Goal: Check status: Check status

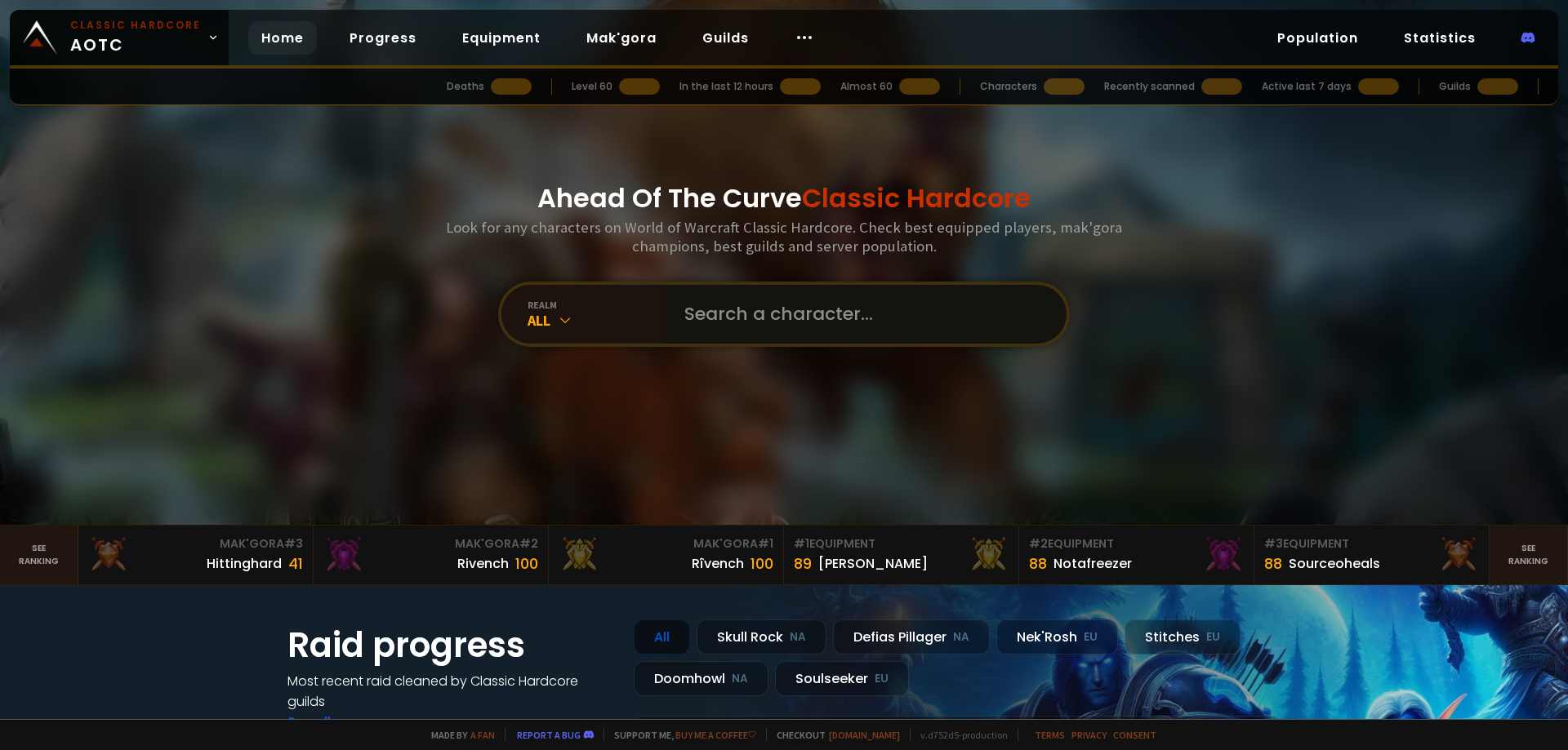
click at [812, 313] on input "text" at bounding box center [861, 314] width 372 height 59
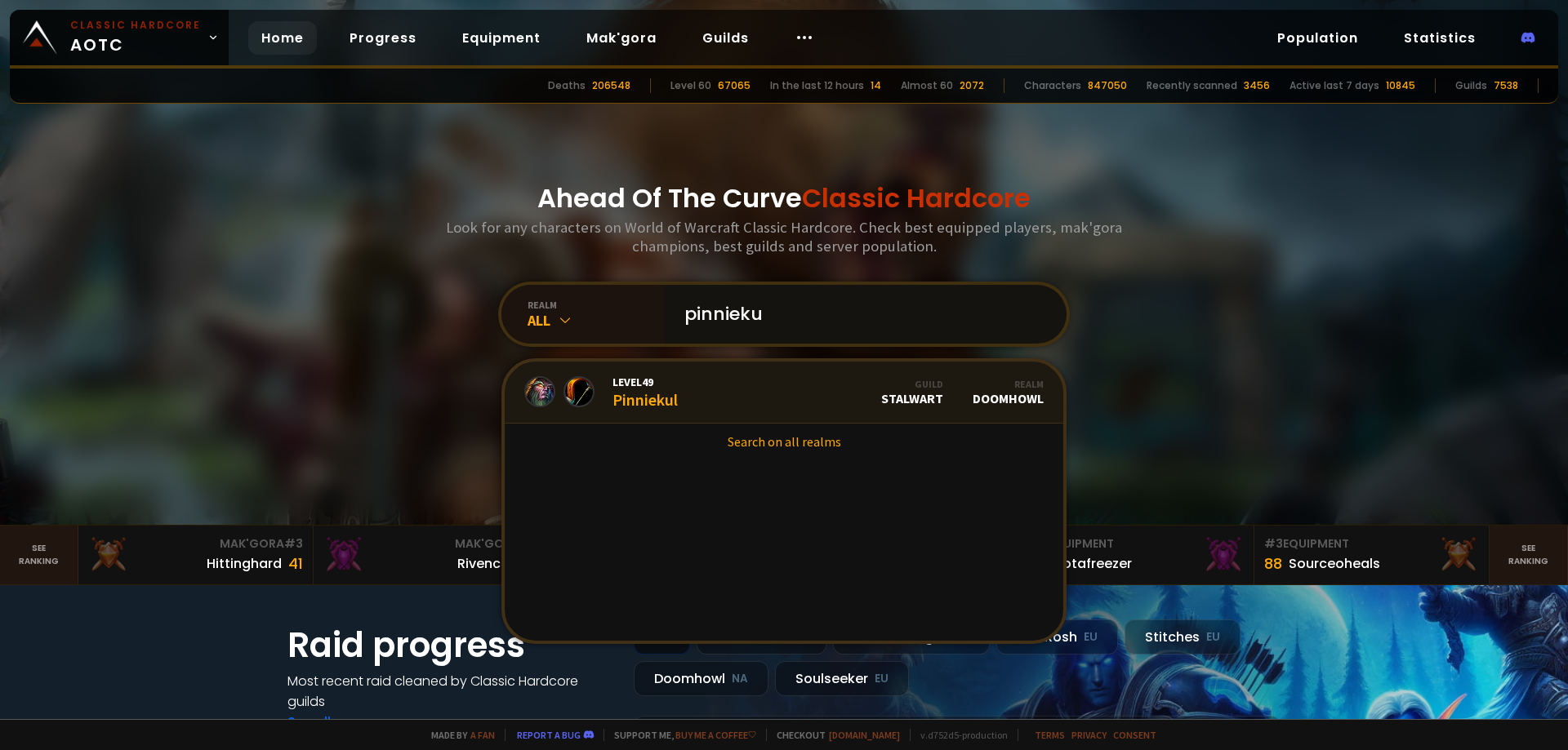
type input "pinnieku"
click at [688, 390] on link "Level 49 Pinniekul Guild Stalwart Realm Doomhowl" at bounding box center [784, 393] width 558 height 62
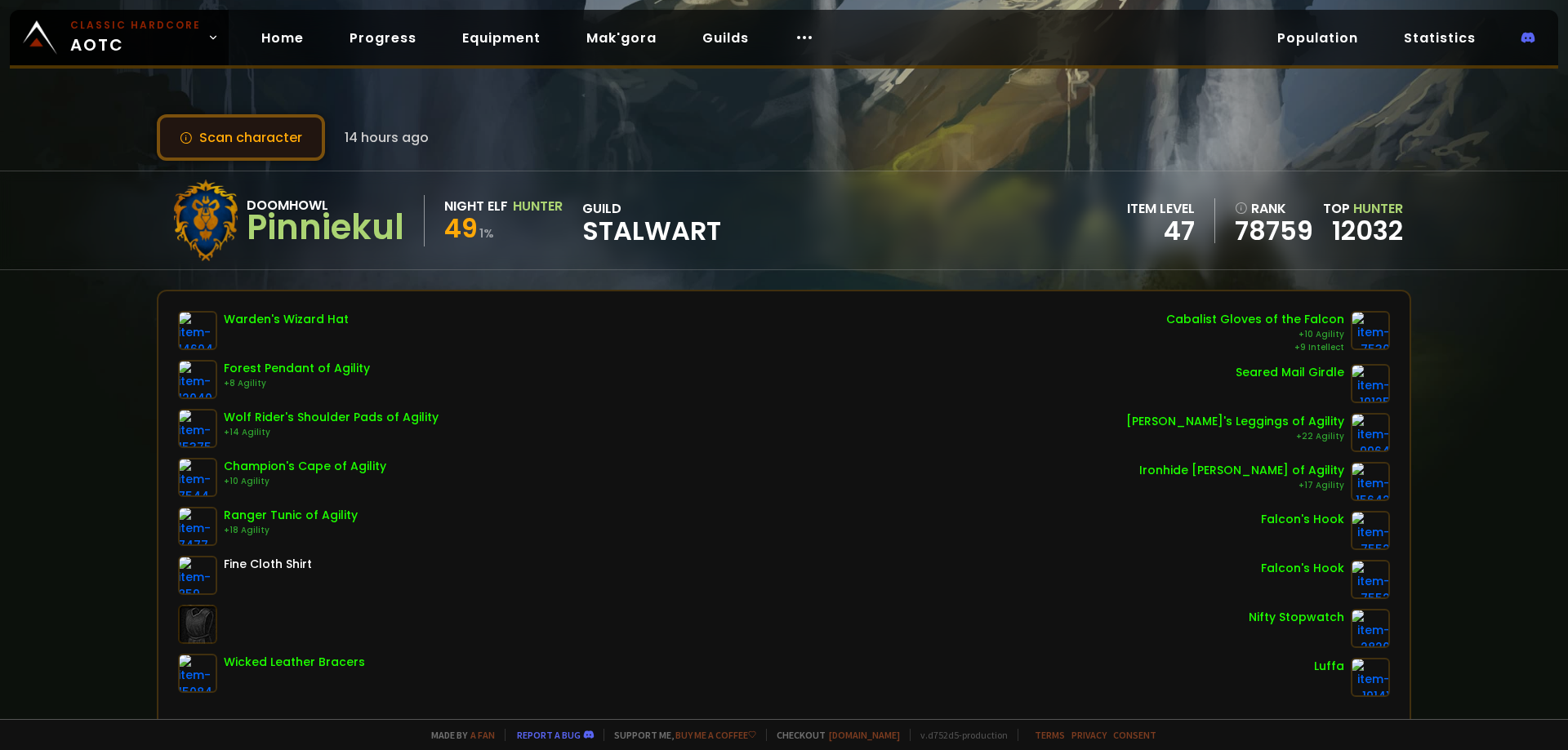
click at [260, 138] on button "Scan character" at bounding box center [241, 137] width 168 height 46
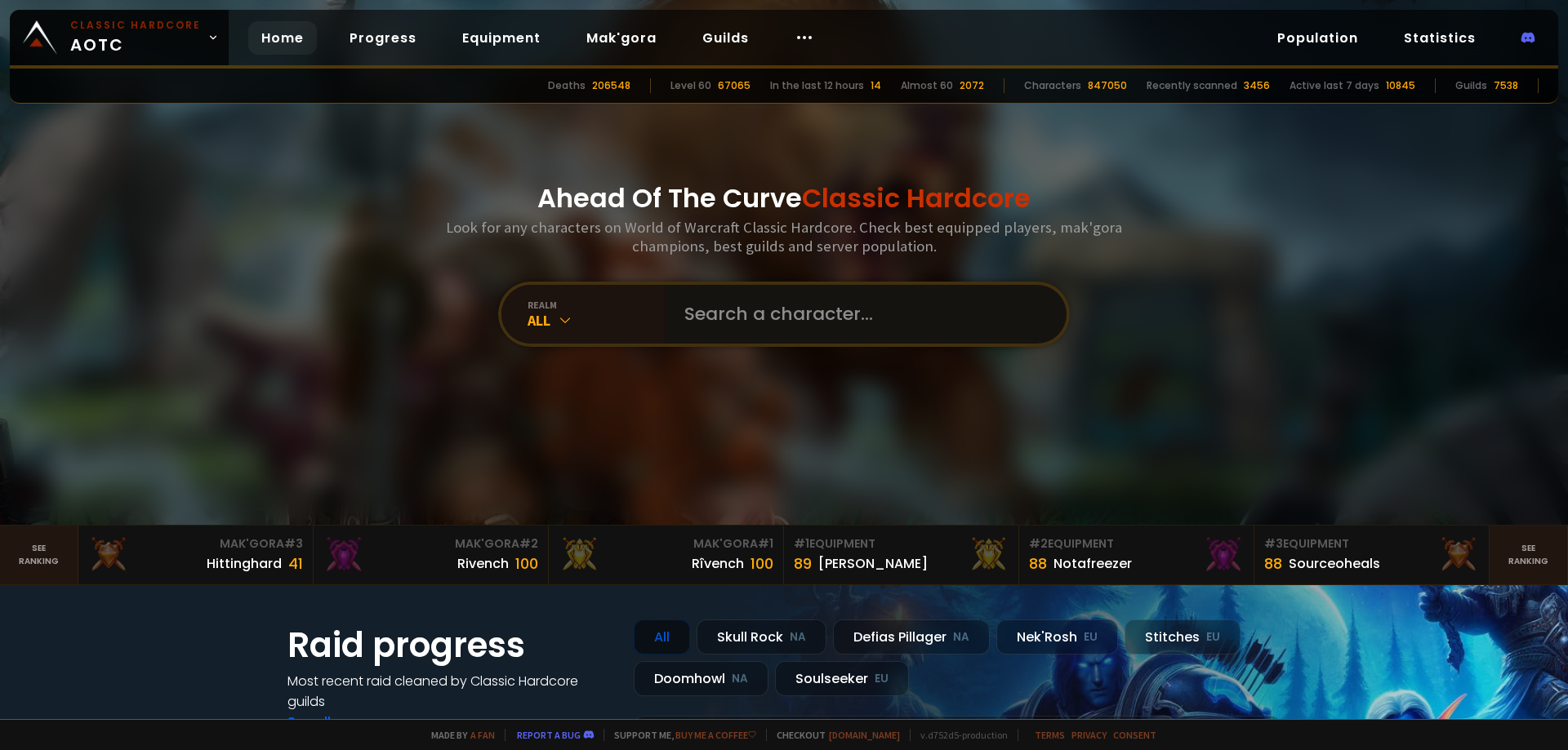
click at [717, 316] on input "text" at bounding box center [861, 314] width 372 height 59
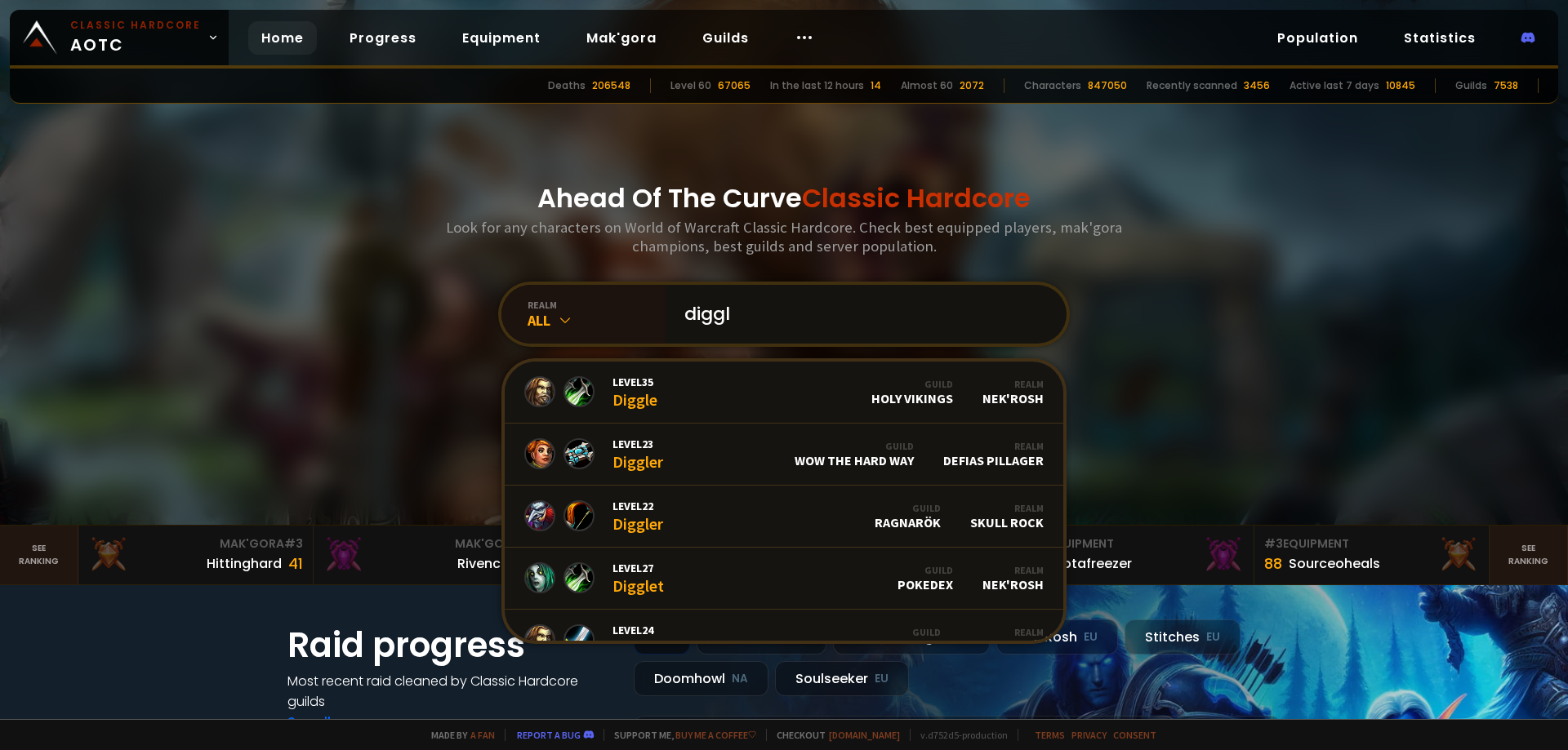
type input "digg"
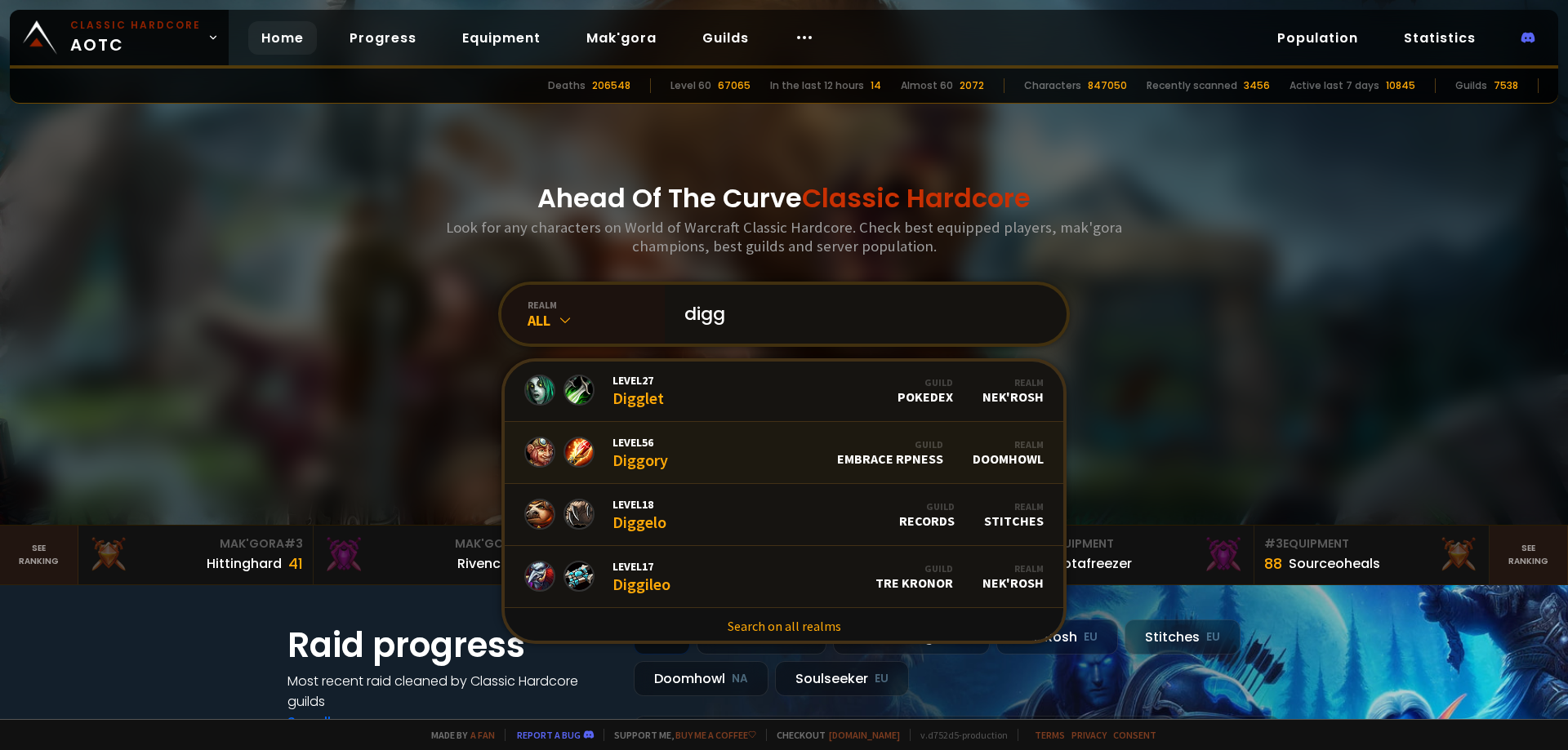
scroll to position [997, 0]
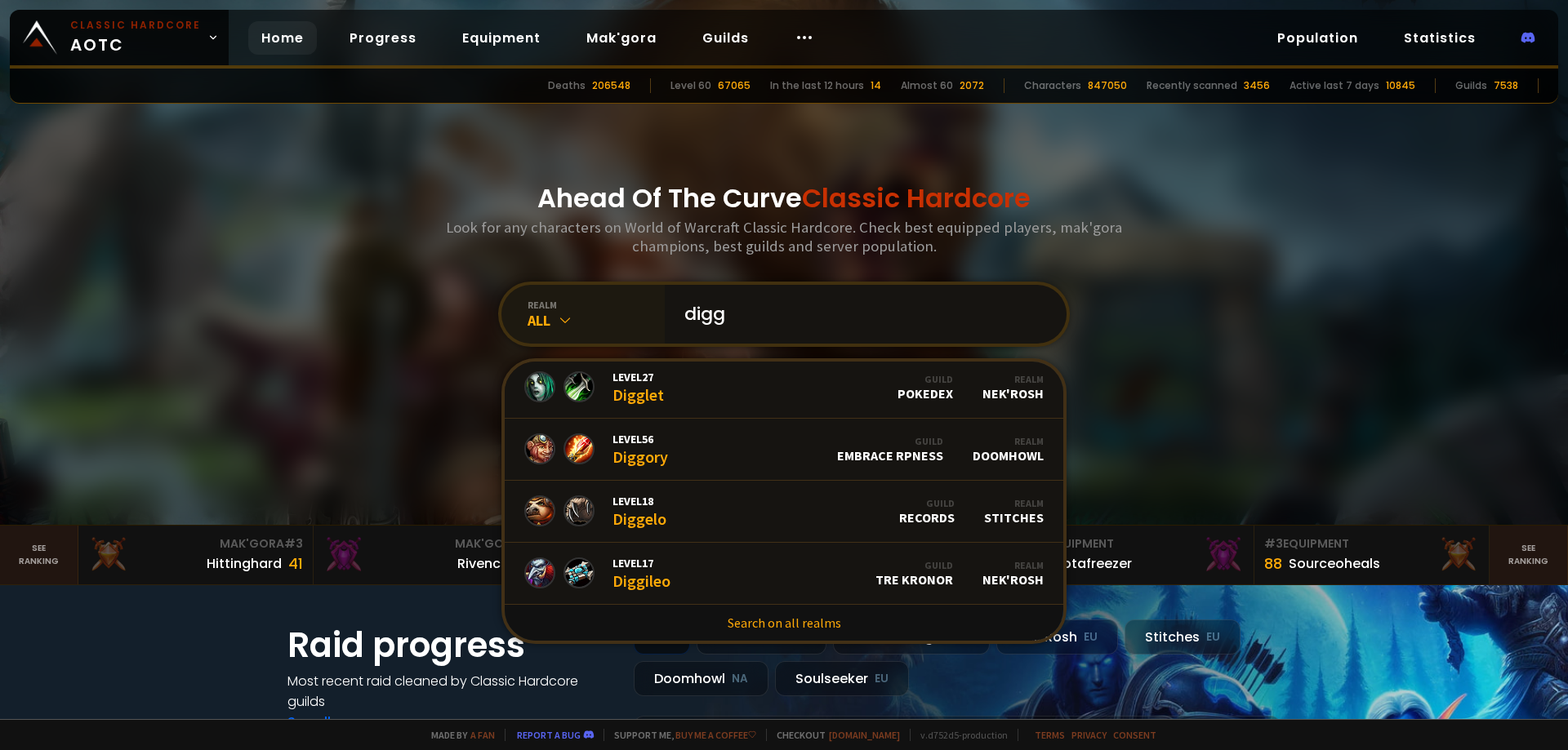
drag, startPoint x: 734, startPoint y: 313, endPoint x: 578, endPoint y: 312, distance: 156.0
click at [578, 312] on div "realm All digg Level 26 Diggá Realm Nek'Rosh Level 27 Digge Guild Cobra Kai Rea…" at bounding box center [784, 314] width 571 height 66
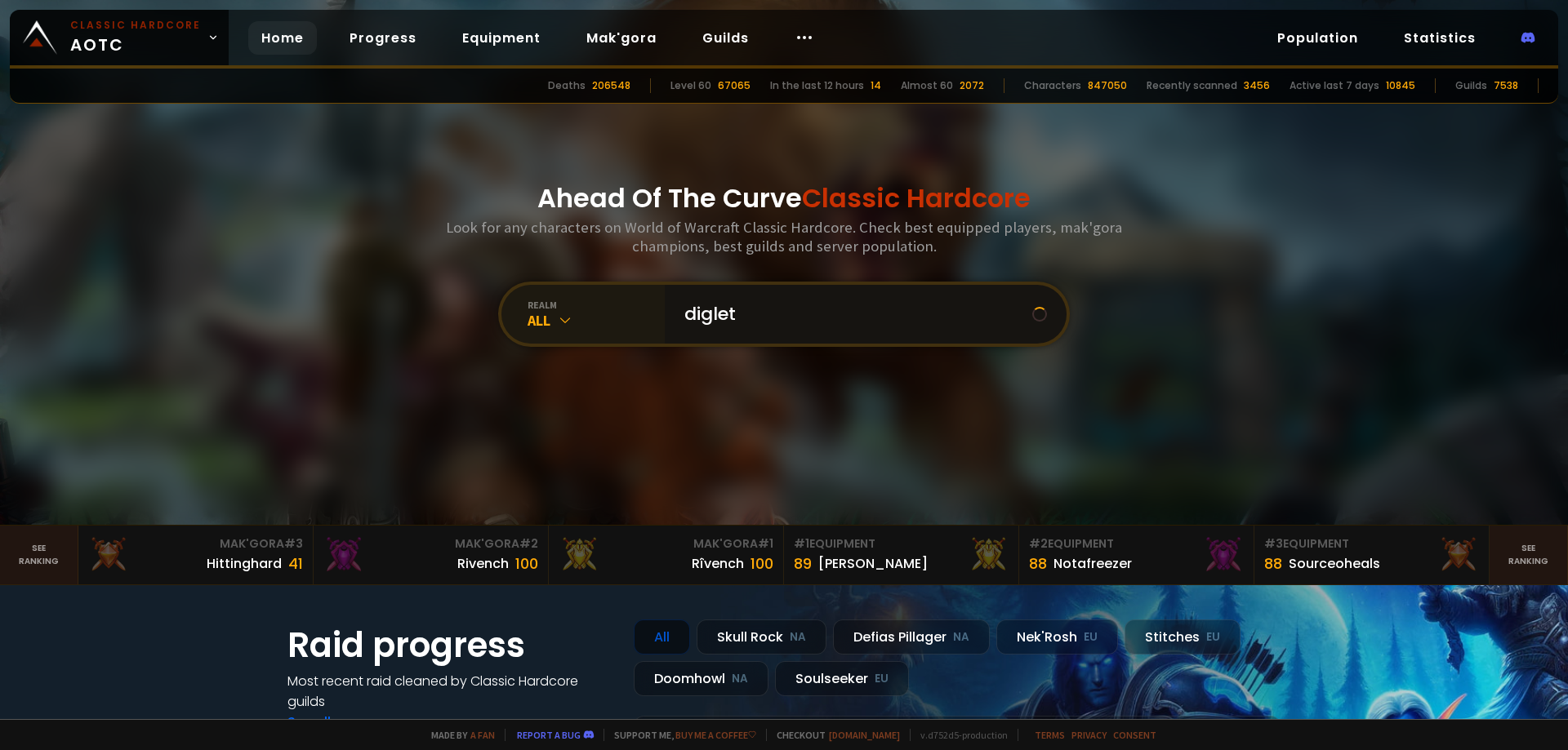
scroll to position [0, 0]
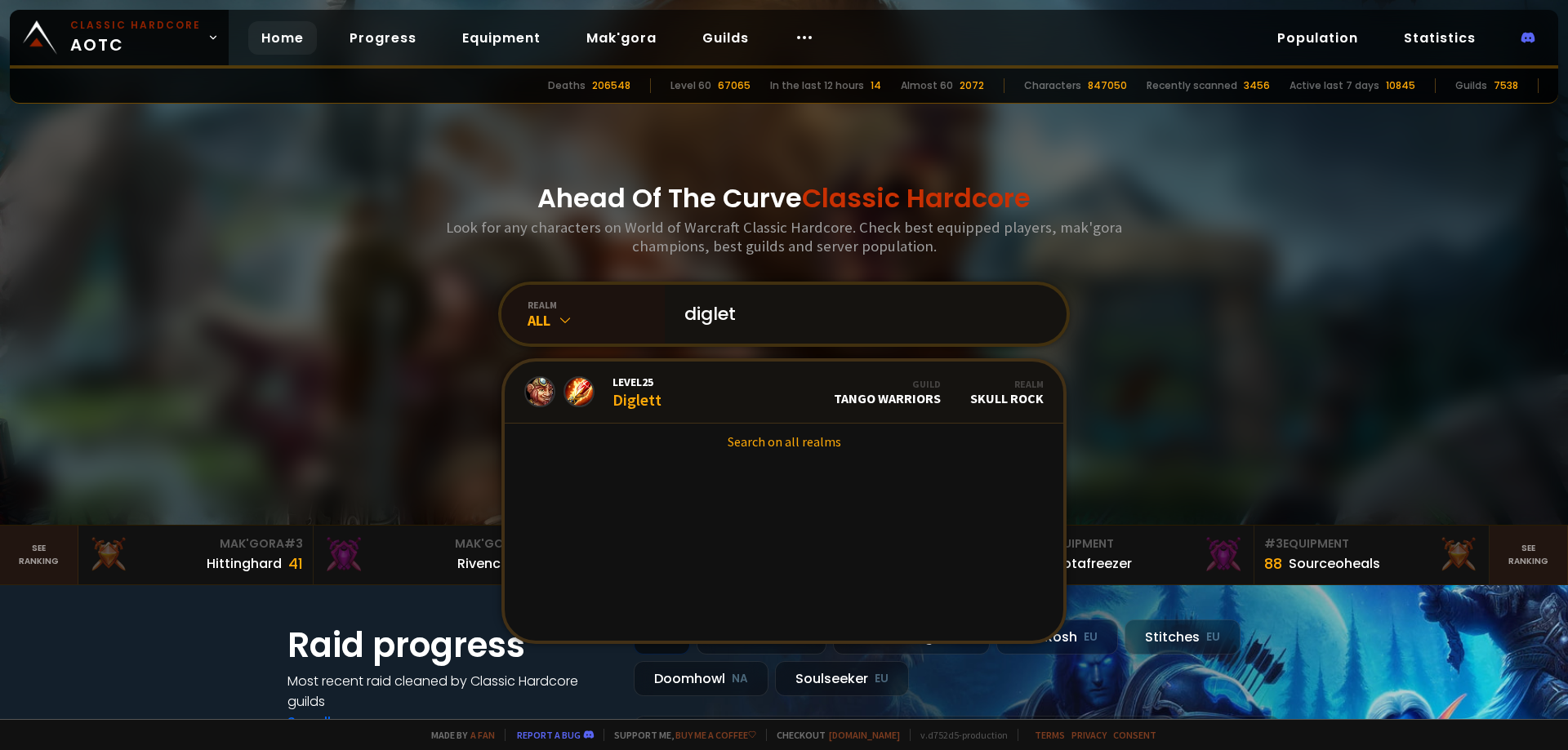
type input "diglet"
click at [313, 251] on div "Ahead Of The Curve Classic Hardcore Look for any characters on World of Warcraf…" at bounding box center [784, 262] width 984 height 525
click at [1155, 248] on div "Ahead Of The Curve Classic Hardcore Look for any characters on World of Warcraf…" at bounding box center [784, 262] width 984 height 525
drag, startPoint x: 873, startPoint y: 313, endPoint x: 557, endPoint y: 317, distance: 316.0
click at [558, 317] on div "realm All diglet Level 25 Diglett Guild Tango Warriors Realm Skull Rock Search …" at bounding box center [784, 314] width 571 height 66
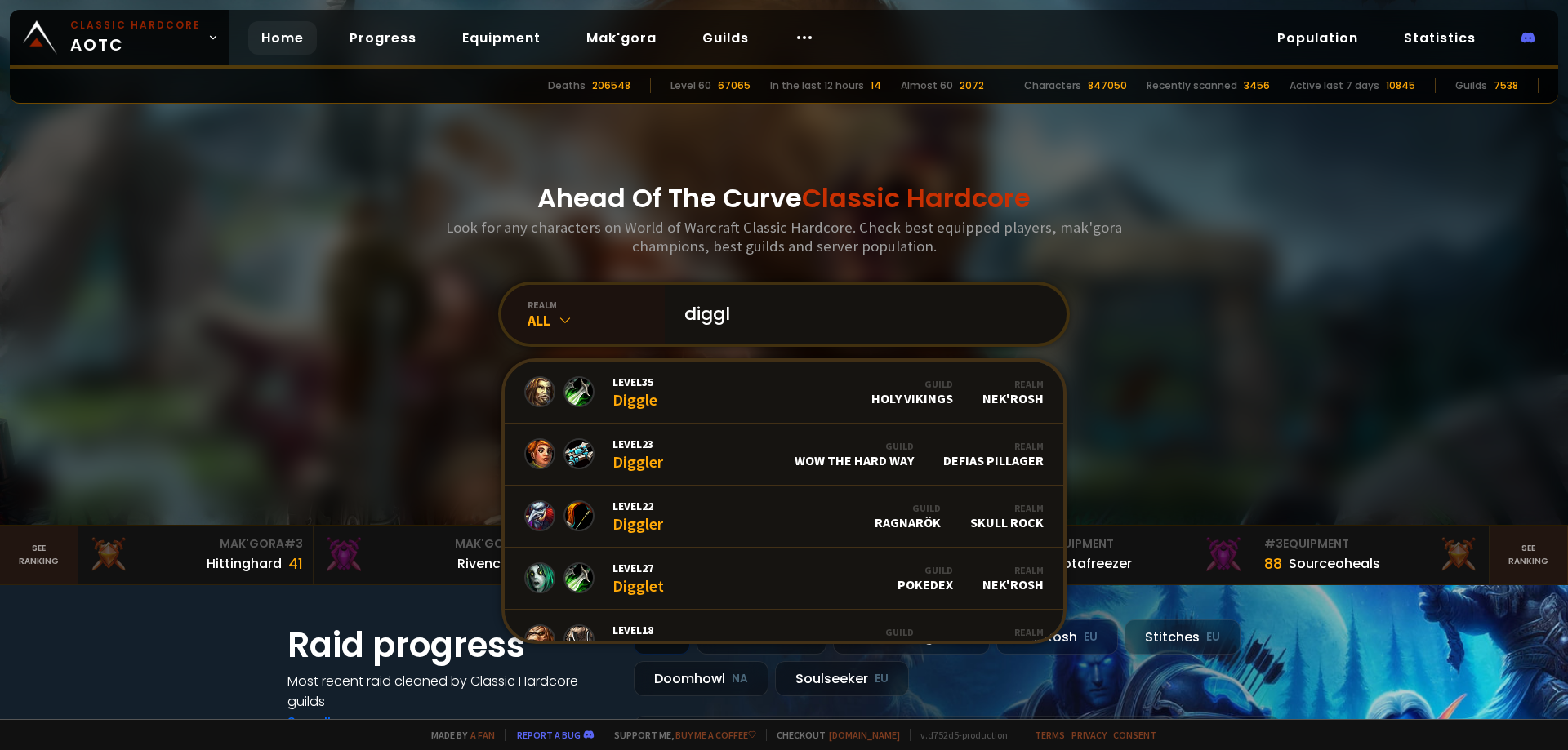
drag, startPoint x: 1191, startPoint y: 267, endPoint x: 763, endPoint y: 304, distance: 429.6
click at [763, 304] on input "diggl" at bounding box center [861, 314] width 372 height 59
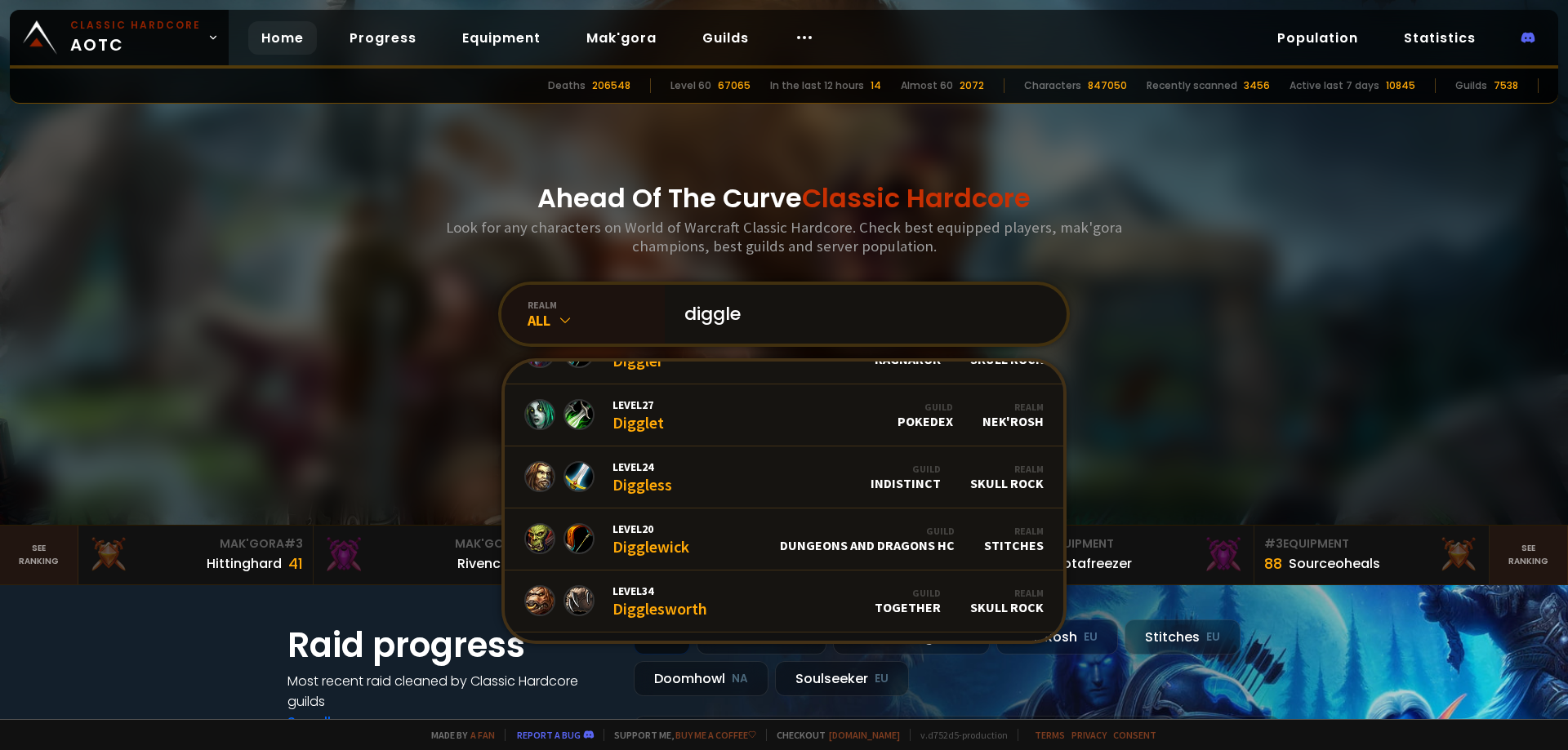
scroll to position [191, 0]
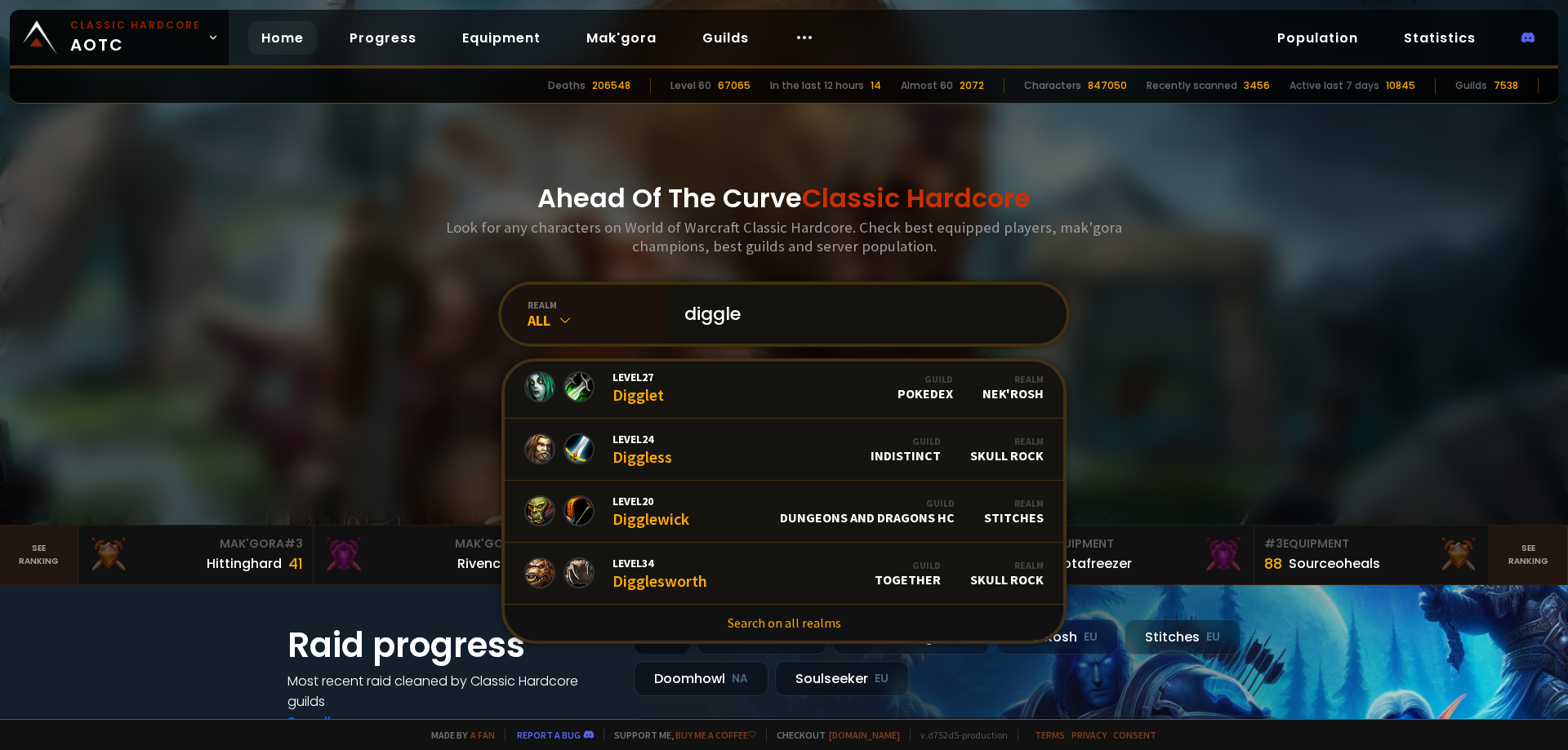
type input "diggle"
click at [1152, 201] on div "Ahead Of The Curve Classic Hardcore Look for any characters on World of Warcraf…" at bounding box center [784, 262] width 984 height 525
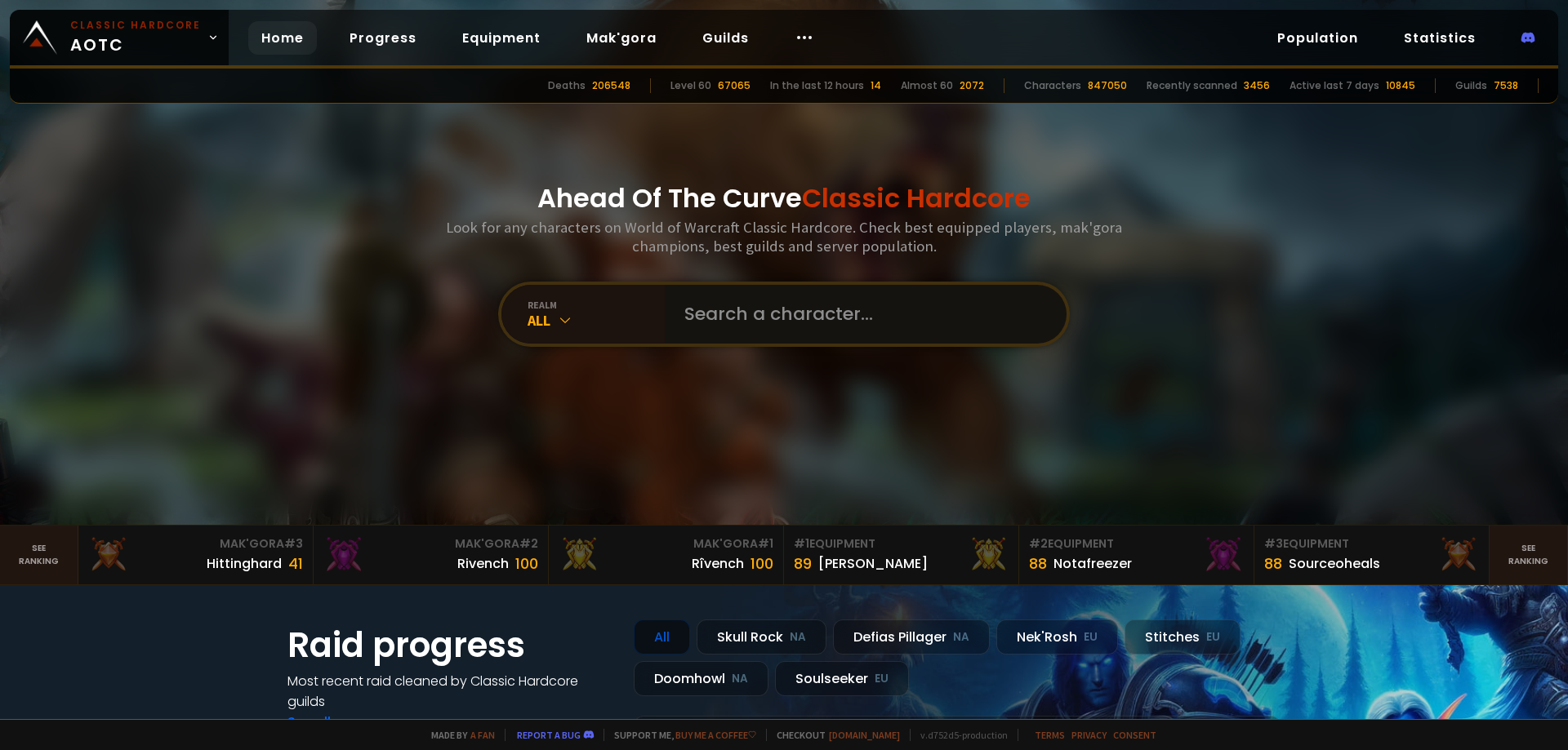
click at [806, 328] on input "text" at bounding box center [861, 314] width 372 height 59
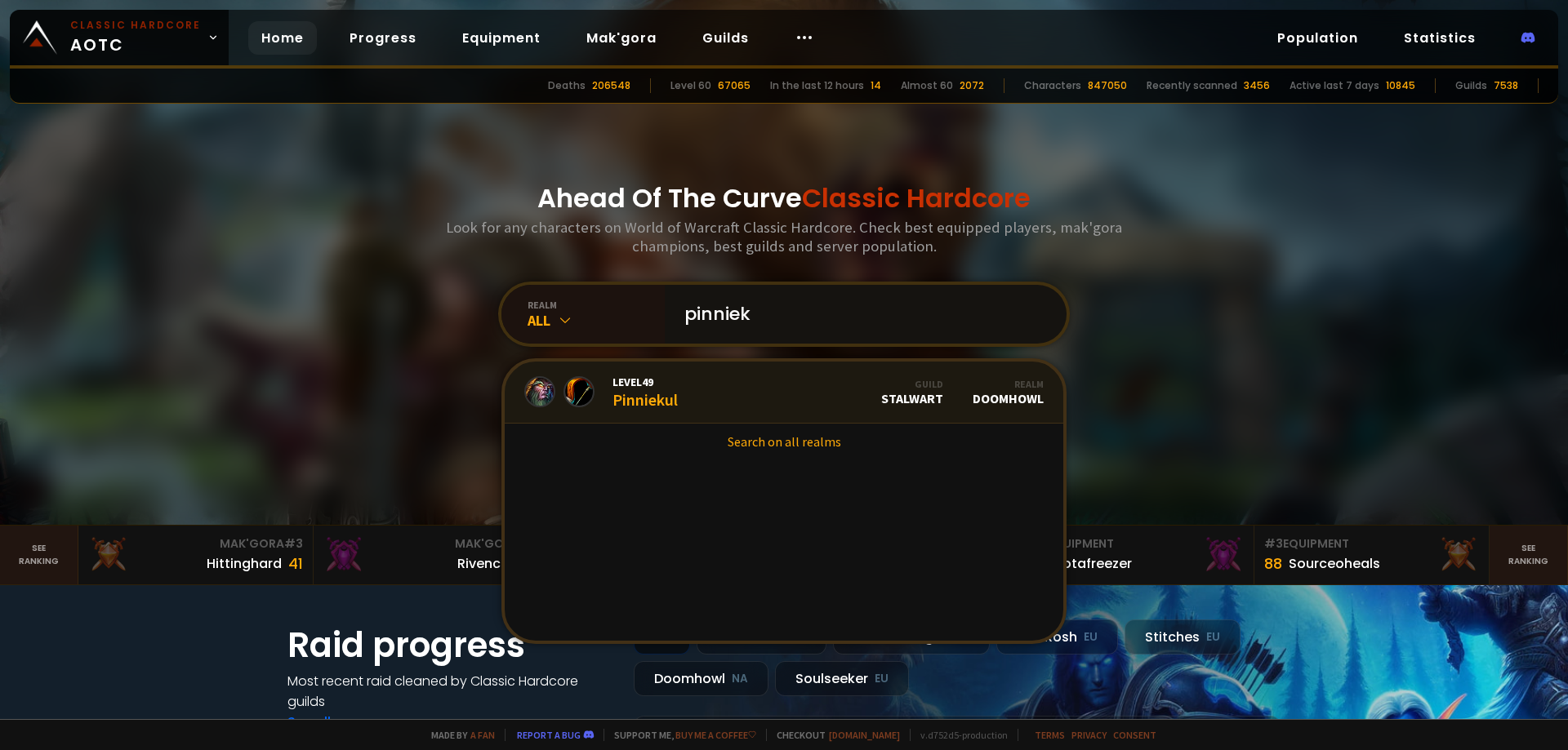
type input "pinniek"
click at [741, 384] on link "Level 49 Pinniekul Guild Stalwart Realm Doomhowl" at bounding box center [784, 393] width 558 height 62
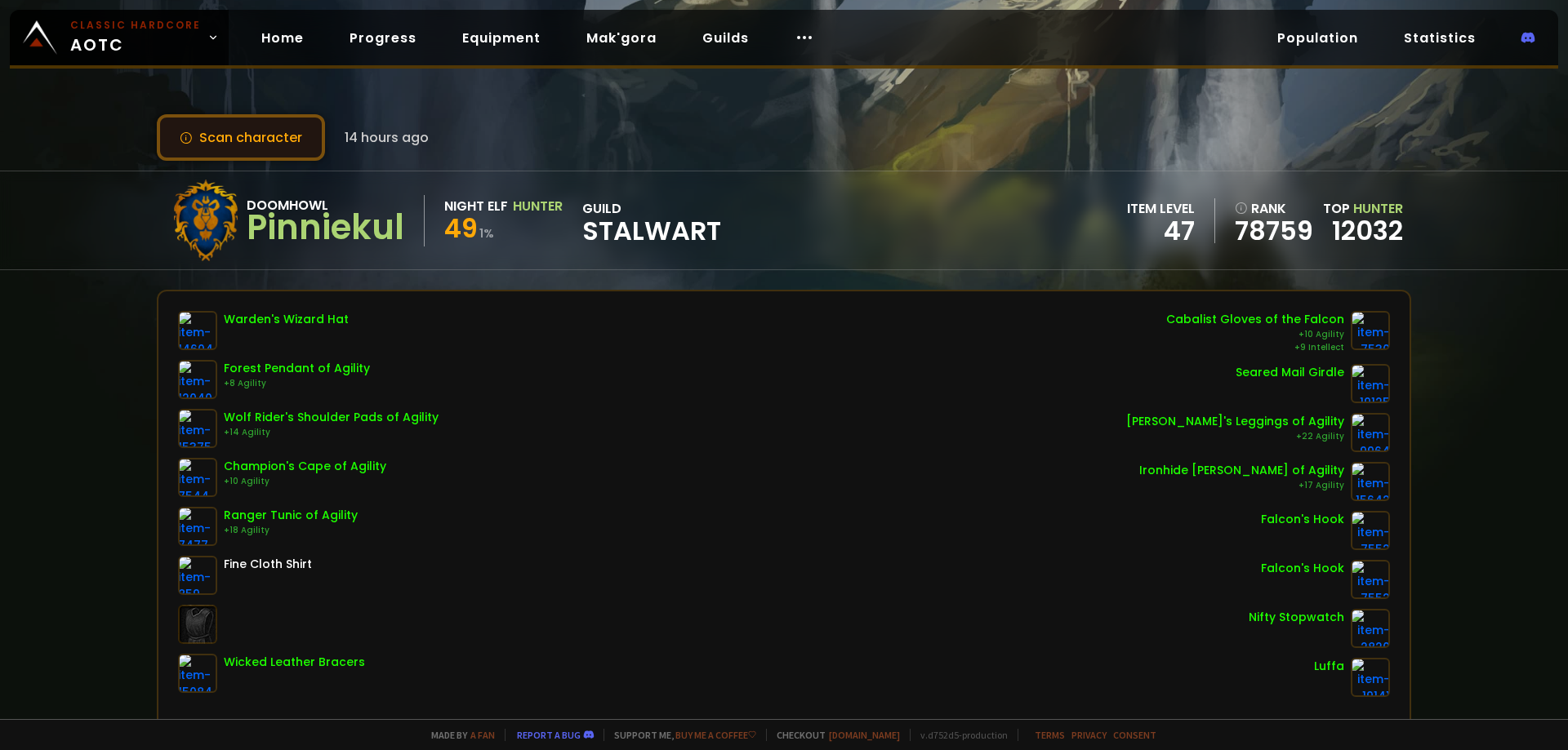
click at [242, 144] on button "Scan character" at bounding box center [241, 137] width 168 height 46
